Goal: Information Seeking & Learning: Learn about a topic

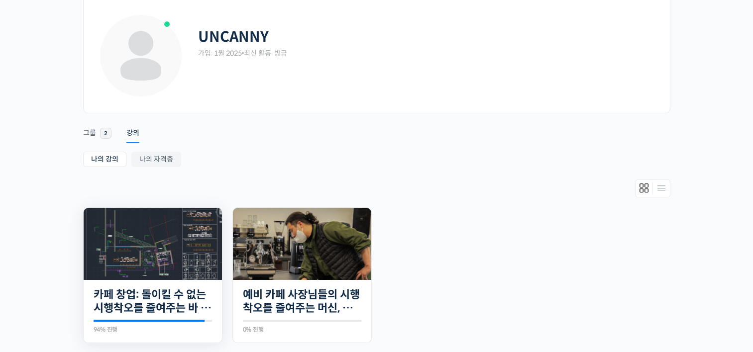
scroll to position [50, 0]
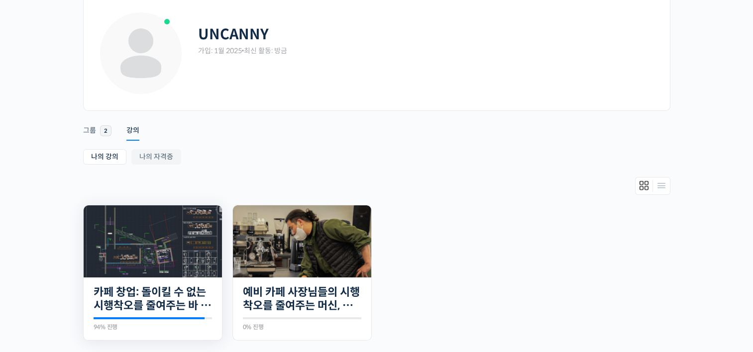
click at [158, 245] on img at bounding box center [153, 241] width 138 height 72
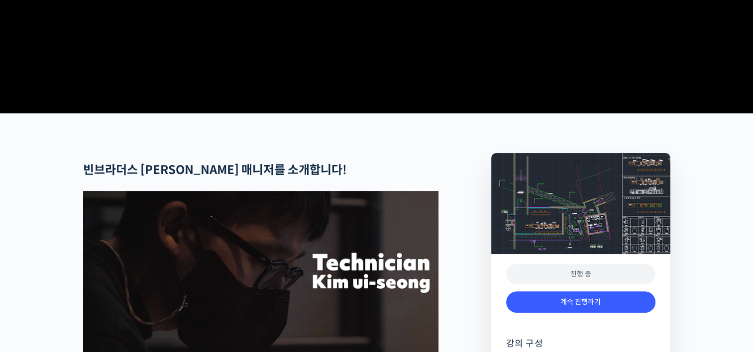
scroll to position [398, 0]
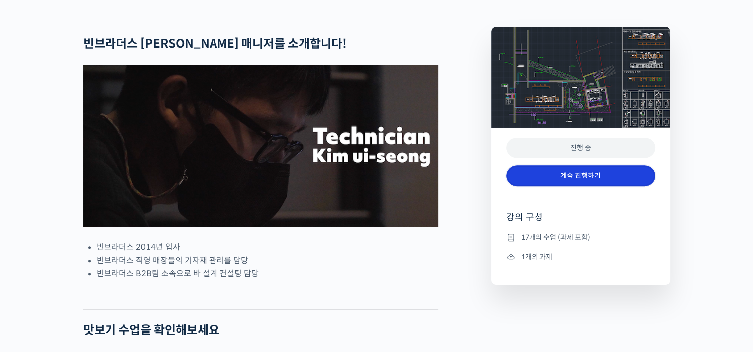
click at [549, 187] on link "계속 진행하기" at bounding box center [580, 175] width 149 height 21
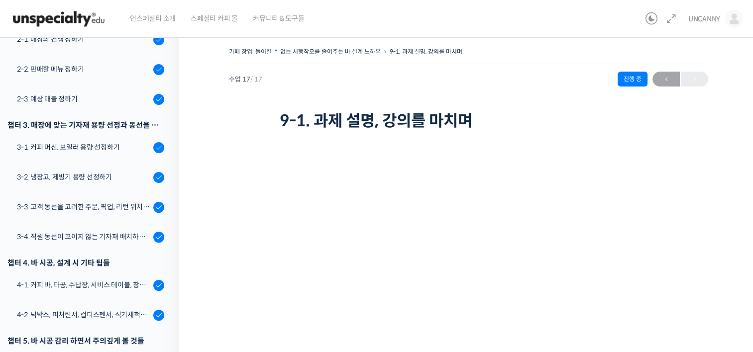
scroll to position [198, 0]
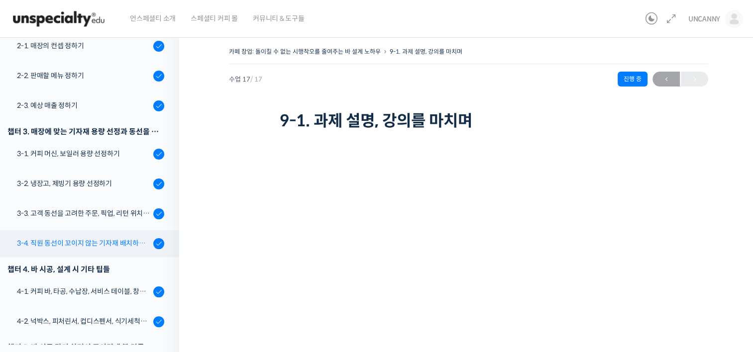
click at [90, 237] on link "3-4. 직원 동선이 꼬이지 않는 기자재 배치하는 방법" at bounding box center [87, 243] width 184 height 27
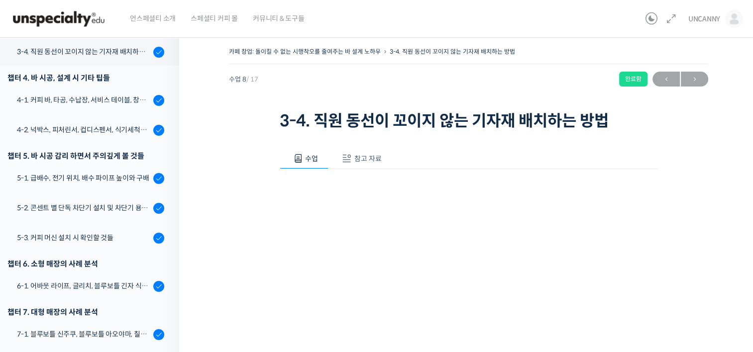
click at [353, 164] on button "참고 자료" at bounding box center [360, 158] width 64 height 21
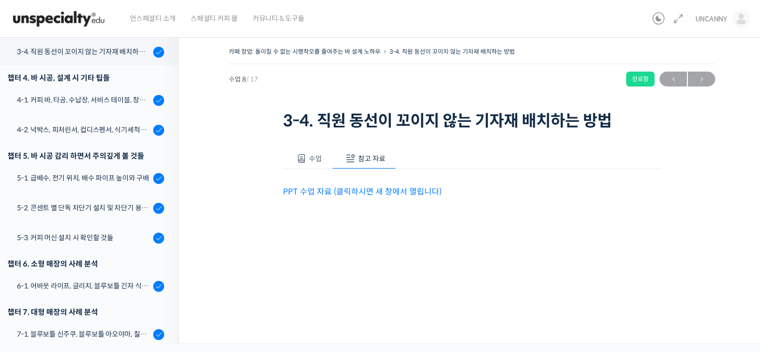
click at [305, 189] on link "PPT 수업 자료 (클릭하시면 새 창에서 열립니다)" at bounding box center [362, 192] width 159 height 10
click at [76, 182] on div "5-1. 급배수, 전기 위치, 배수 파이프 높이와 구배" at bounding box center [83, 178] width 133 height 11
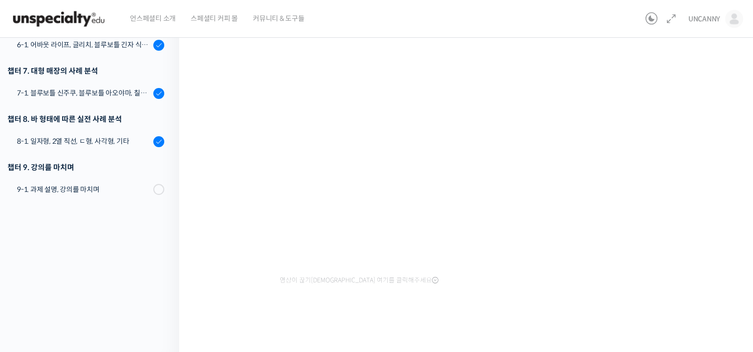
scroll to position [419, 0]
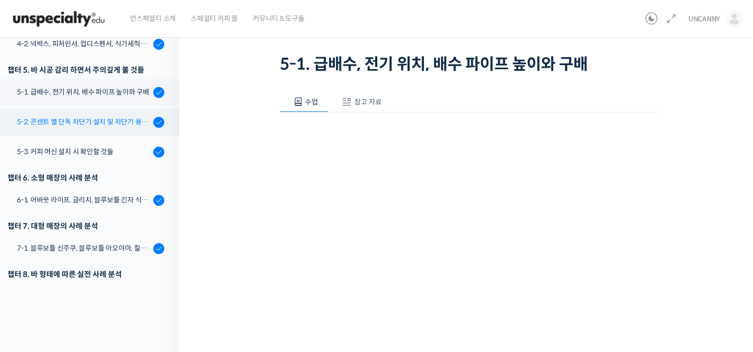
click at [99, 124] on div "5-2. 콘센트 별 단독 차단기 설치 및 차단기 용량 확인" at bounding box center [83, 121] width 133 height 11
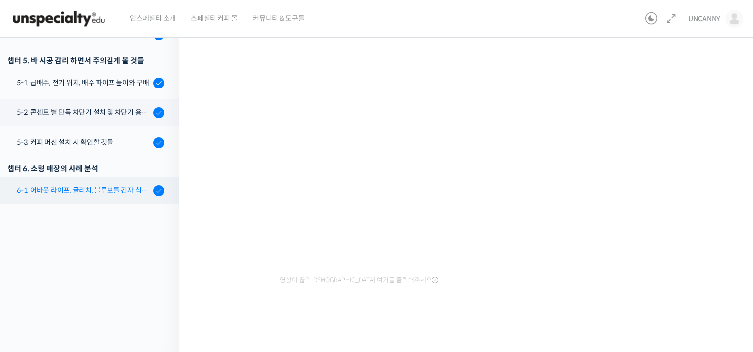
scroll to position [348, 0]
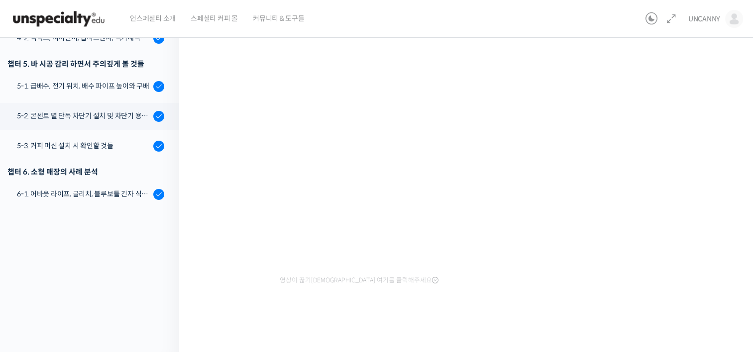
click at [432, 279] on icon at bounding box center [435, 281] width 6 height 8
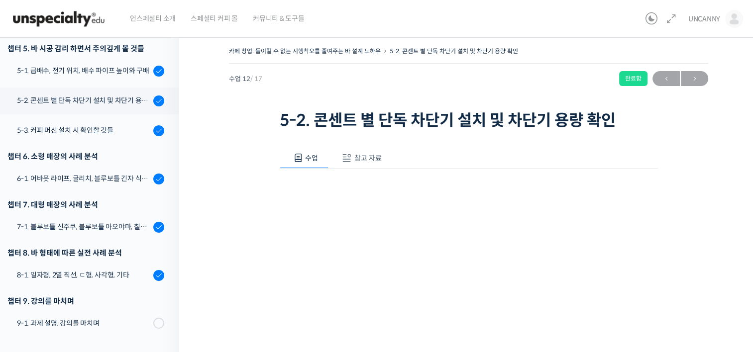
scroll to position [0, 0]
drag, startPoint x: 543, startPoint y: 101, endPoint x: 679, endPoint y: 86, distance: 136.2
click at [679, 86] on div "카페 창업: 돌이킬 수 없는 시행착오를 줄여주는 바 설계 노하우 5-2. 콘센트 별 단독 차단기 설치 및 차단기 용량 확인 완료함 수업 12 …" at bounding box center [468, 89] width 479 height 89
click at [518, 117] on h1 "5-2. 콘센트 별 단독 차단기 설치 및 차단기 용량 확인" at bounding box center [469, 120] width 378 height 19
click at [390, 119] on h1 "5-2. 콘센트 별 단독 차단기 설치 및 차단기 용량 확인" at bounding box center [469, 120] width 378 height 19
